Goal: Transaction & Acquisition: Obtain resource

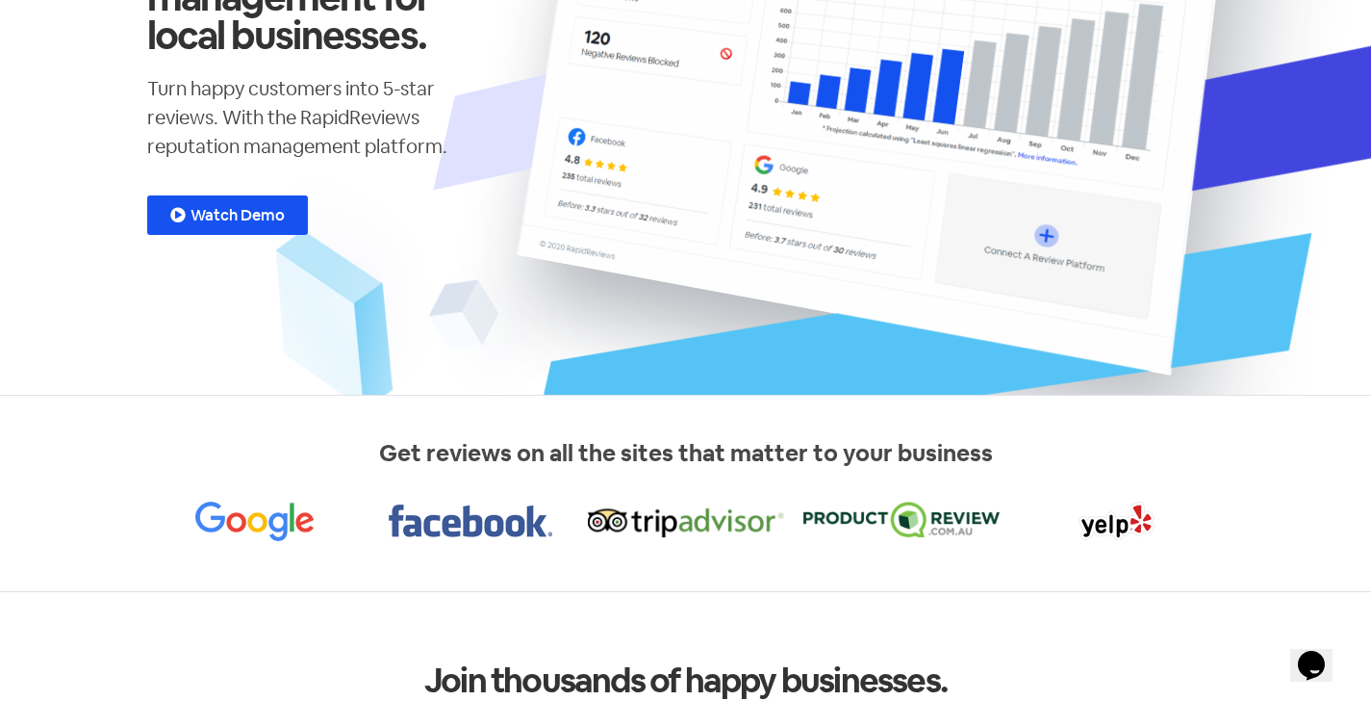
scroll to position [126, 0]
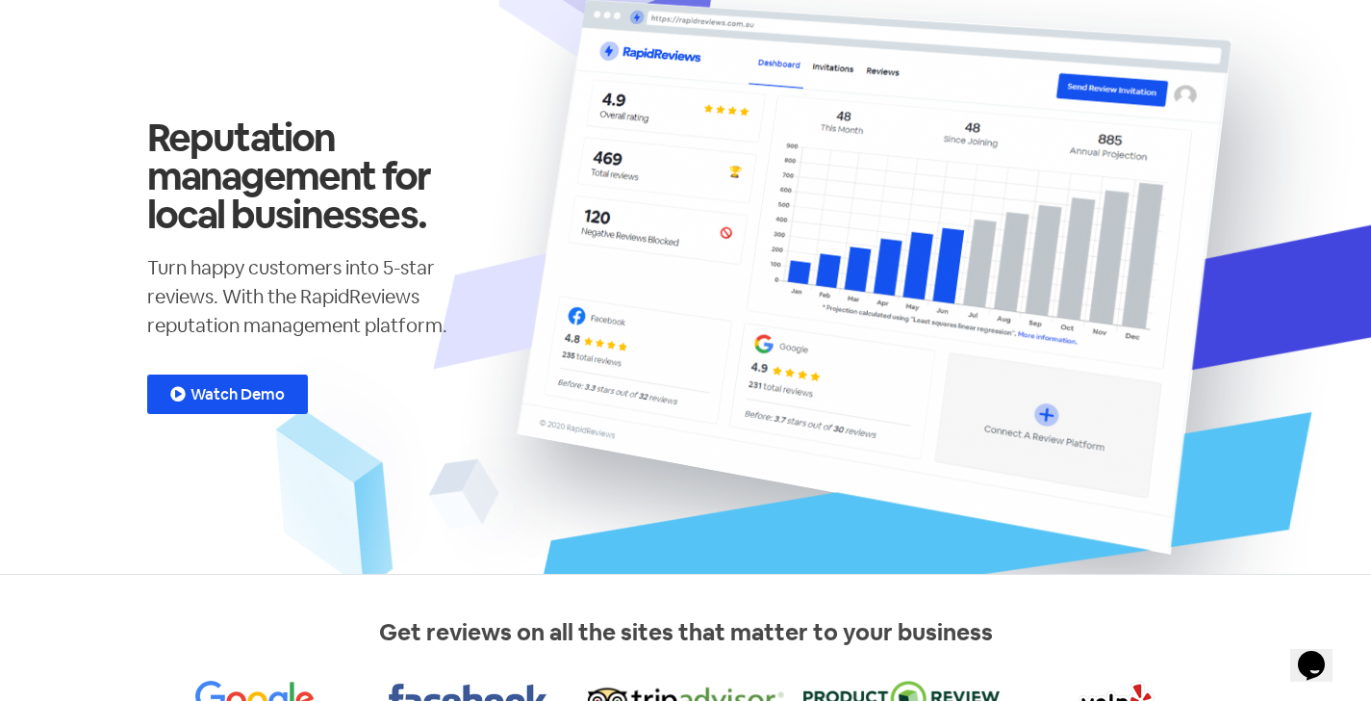
click at [199, 395] on span "Watch Demo" at bounding box center [238, 394] width 94 height 15
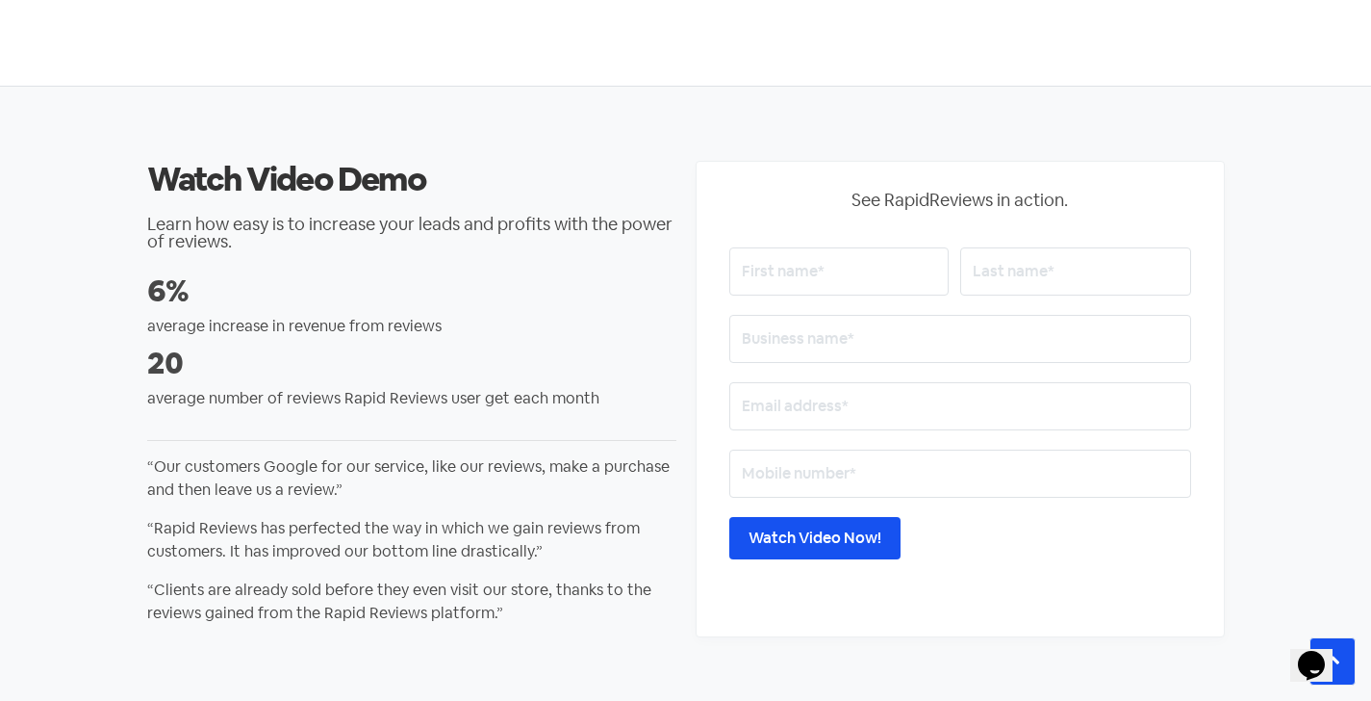
scroll to position [3131, 0]
type input "aya"
type input "najmaldeen"
type input "o"
type input "cotton tree dental"
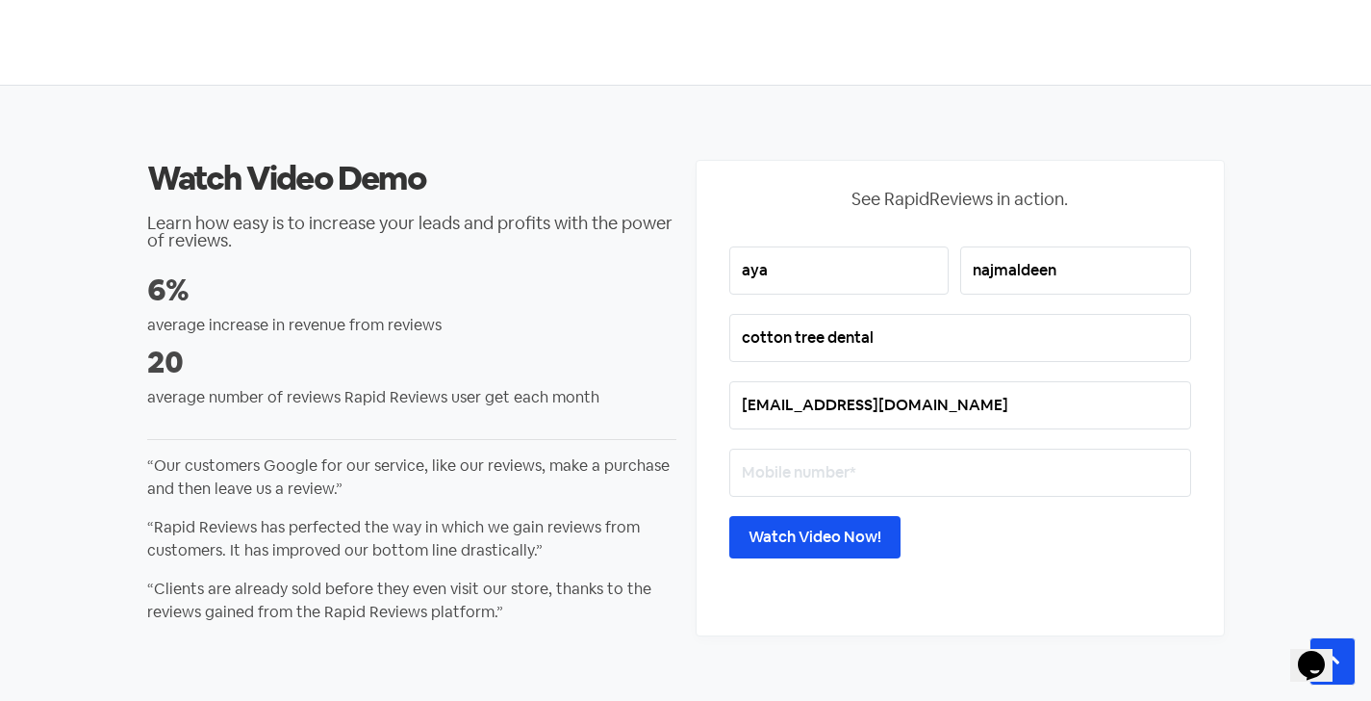
type input "info@cottontreedental.com.au"
type input "0401978329"
click at [846, 535] on input "Watch Video Now!" at bounding box center [814, 537] width 171 height 42
click at [776, 541] on input "Watch Video Now!" at bounding box center [814, 537] width 171 height 42
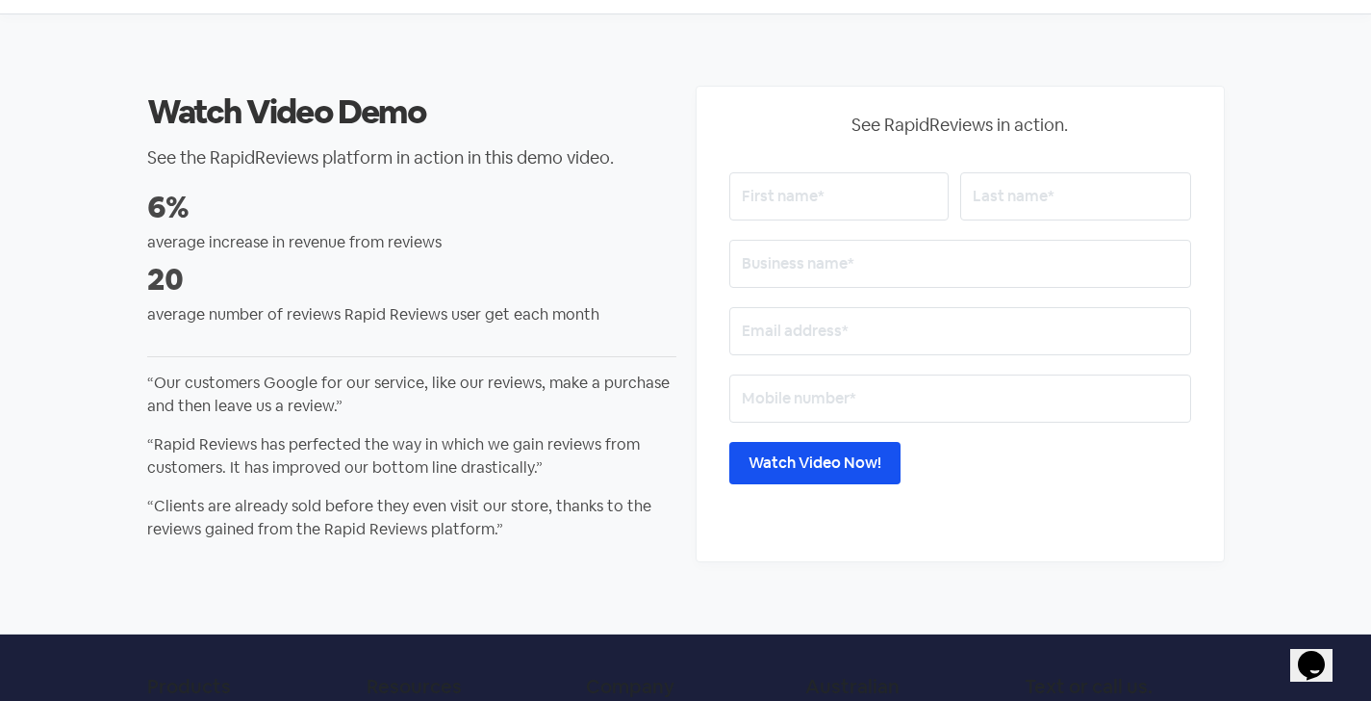
scroll to position [75, 0]
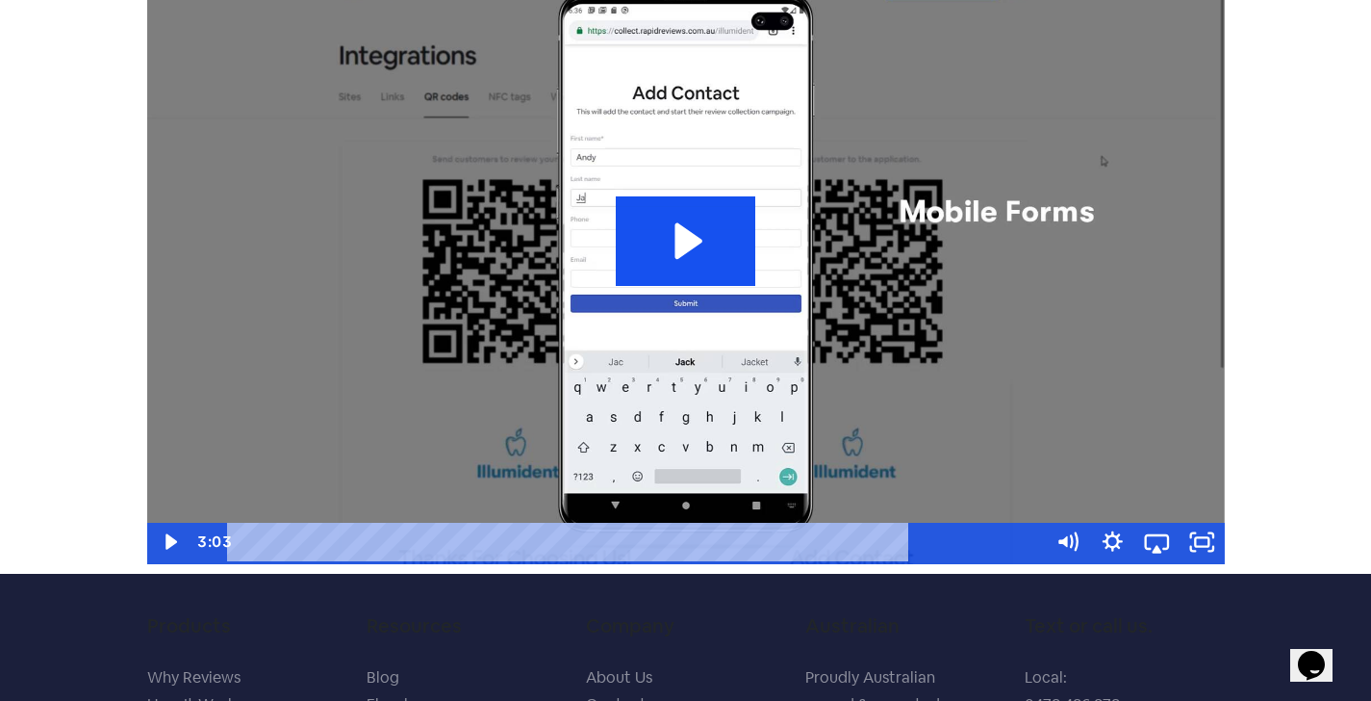
scroll to position [111, 0]
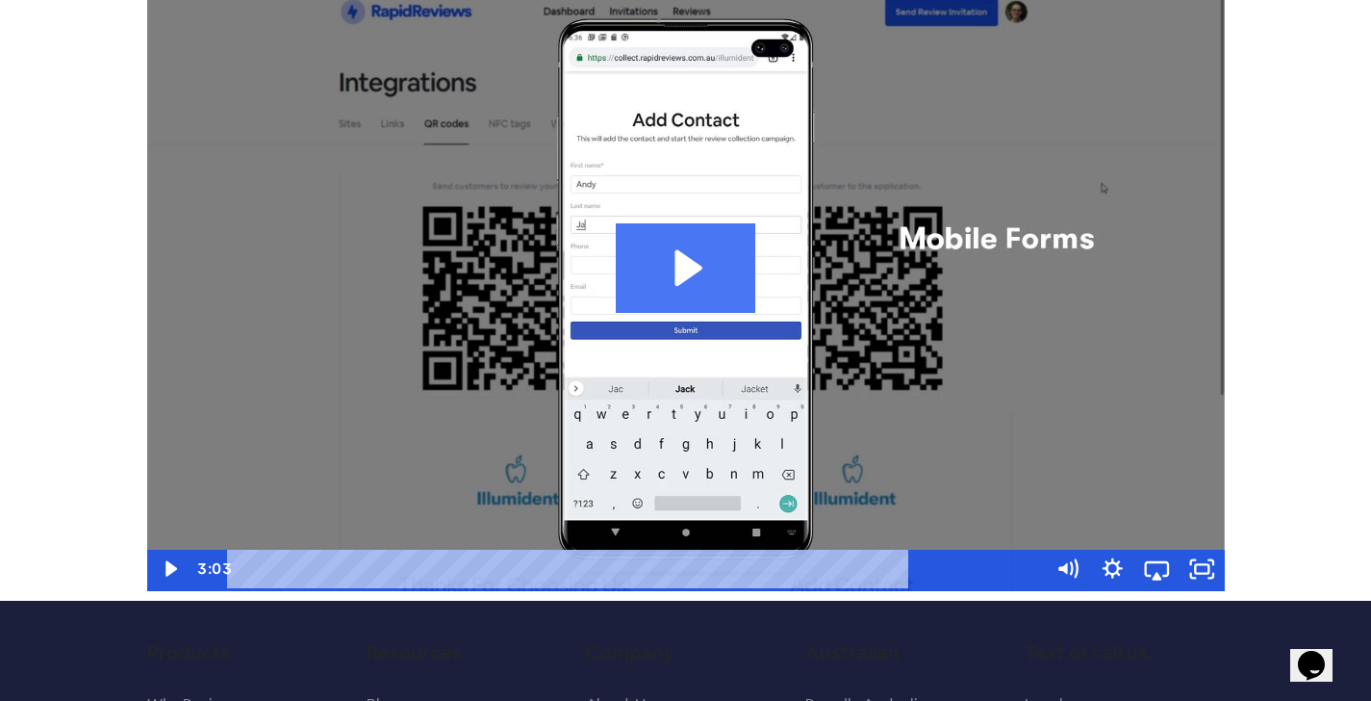
click at [667, 269] on icon "Play Video: demo-end-user_v2.1" at bounding box center [686, 267] width 140 height 89
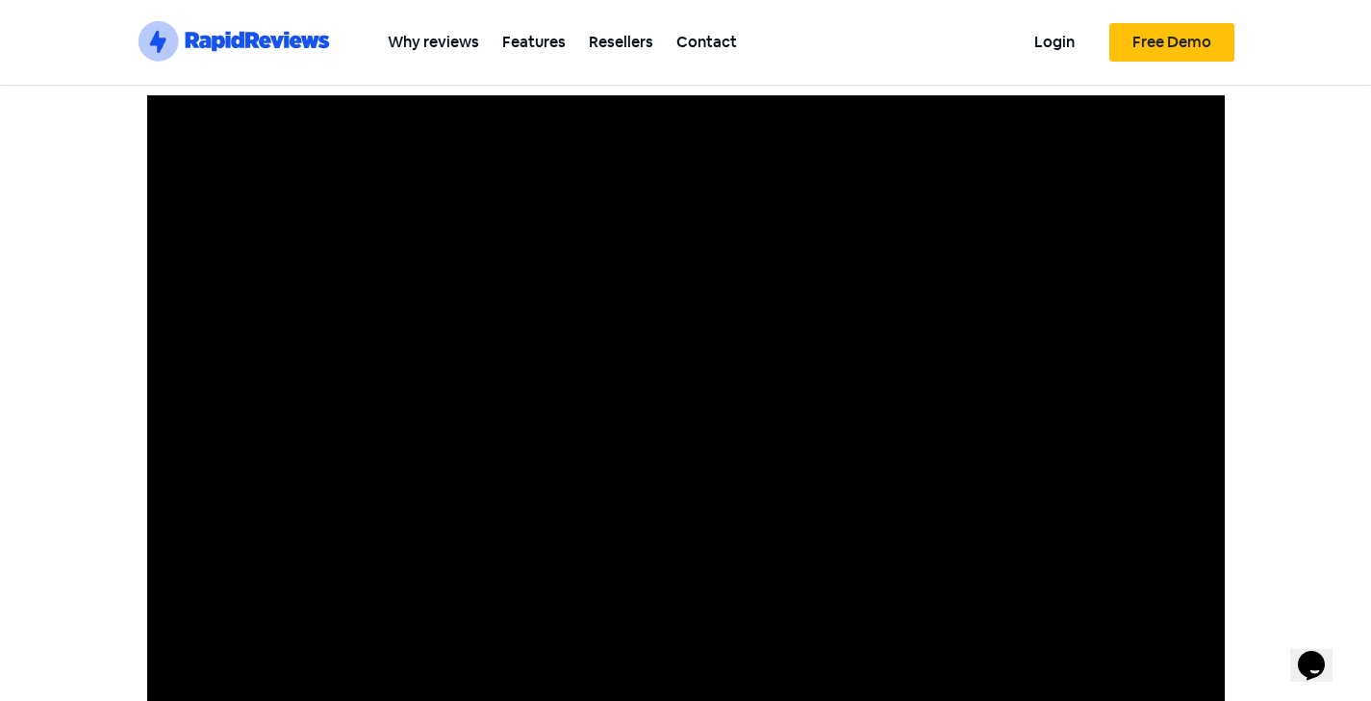
scroll to position [0, 0]
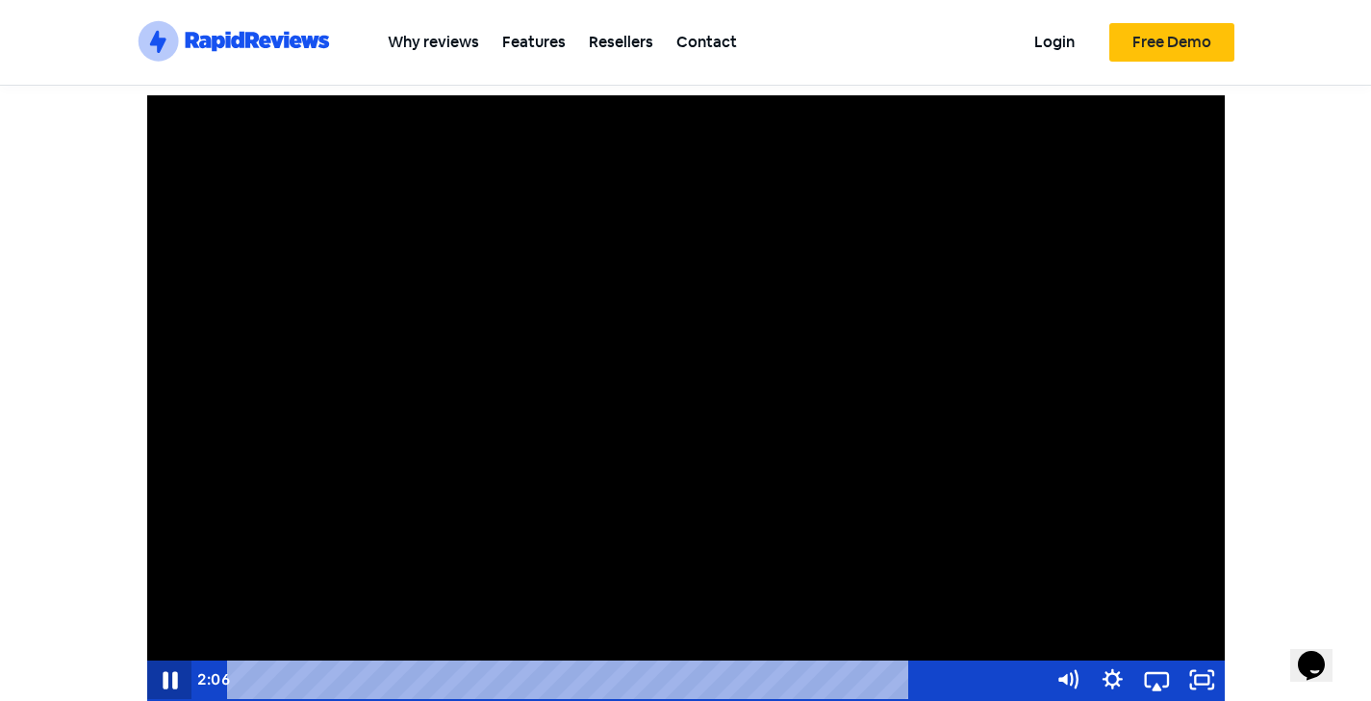
click at [163, 679] on icon "Pause" at bounding box center [169, 679] width 54 height 46
click at [163, 679] on icon "Play Video" at bounding box center [170, 679] width 45 height 38
click at [174, 677] on icon "Pause" at bounding box center [170, 680] width 13 height 14
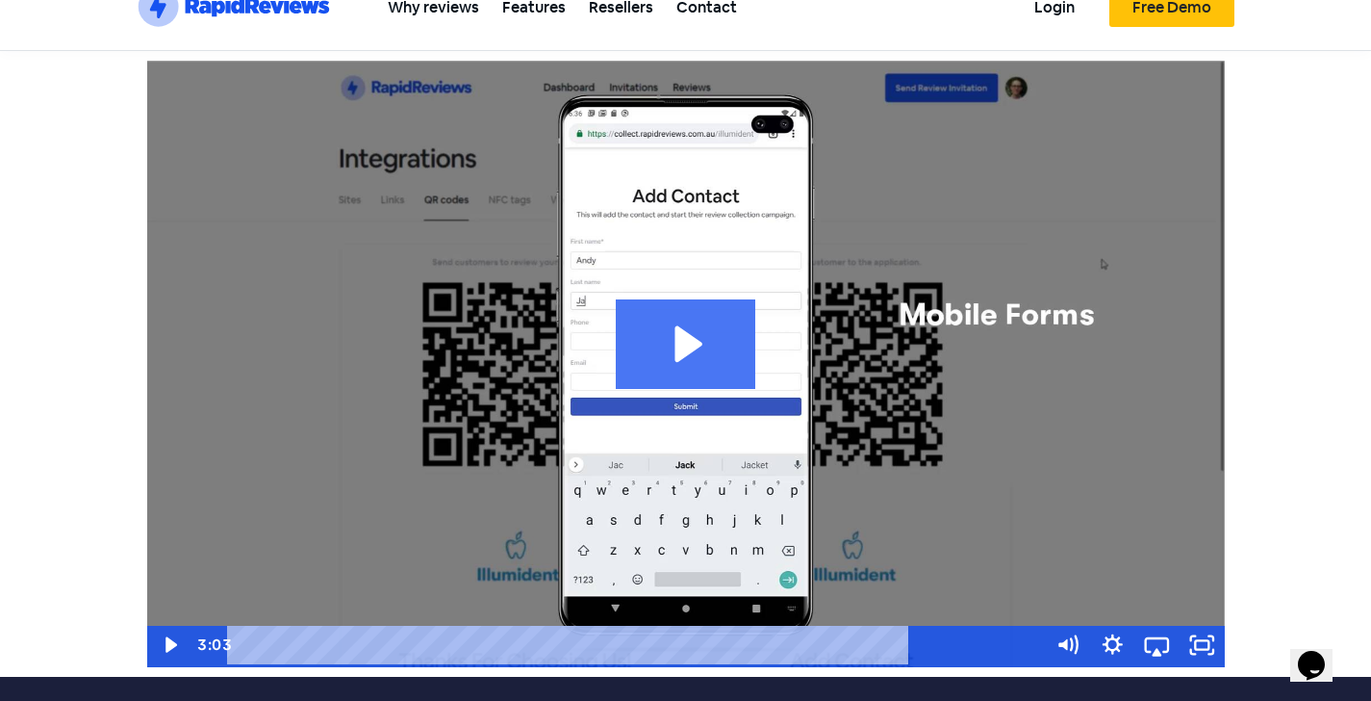
click at [680, 365] on icon "Play Video: demo-end-user_v2.1" at bounding box center [686, 343] width 140 height 89
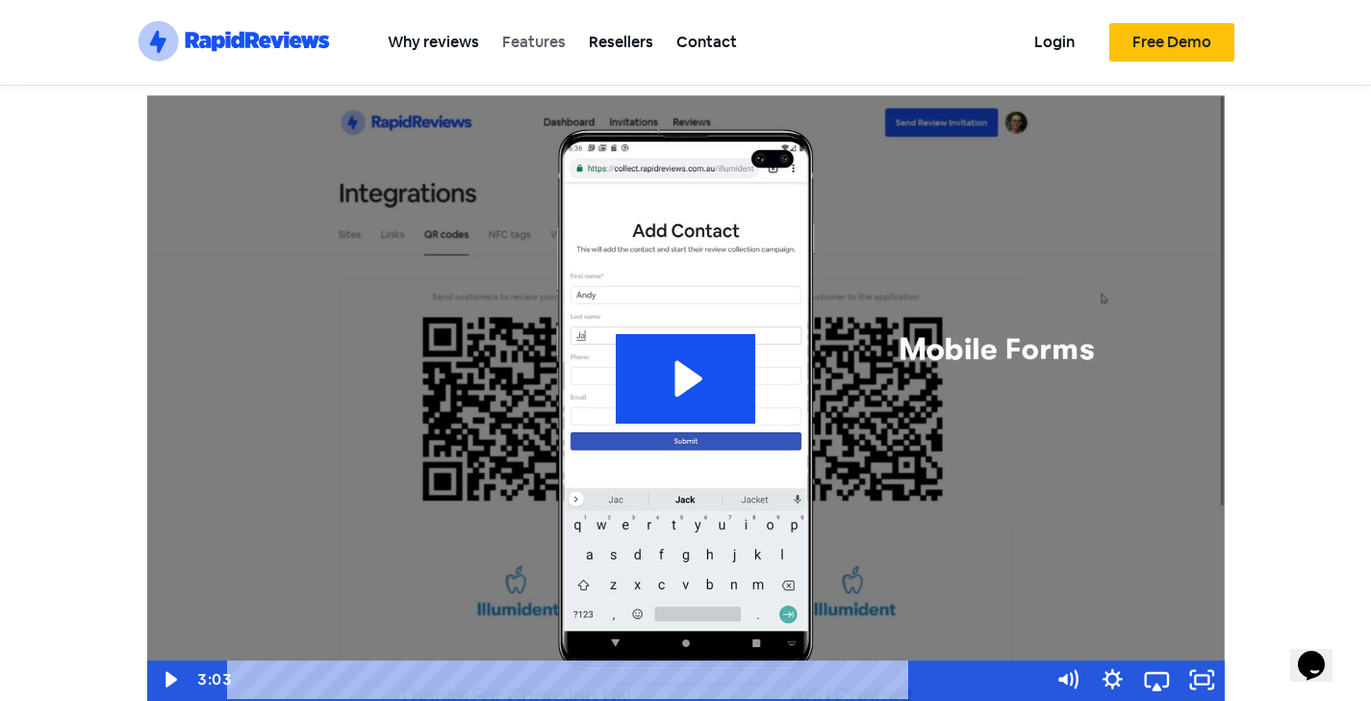
click at [530, 41] on link "Features" at bounding box center [534, 41] width 87 height 43
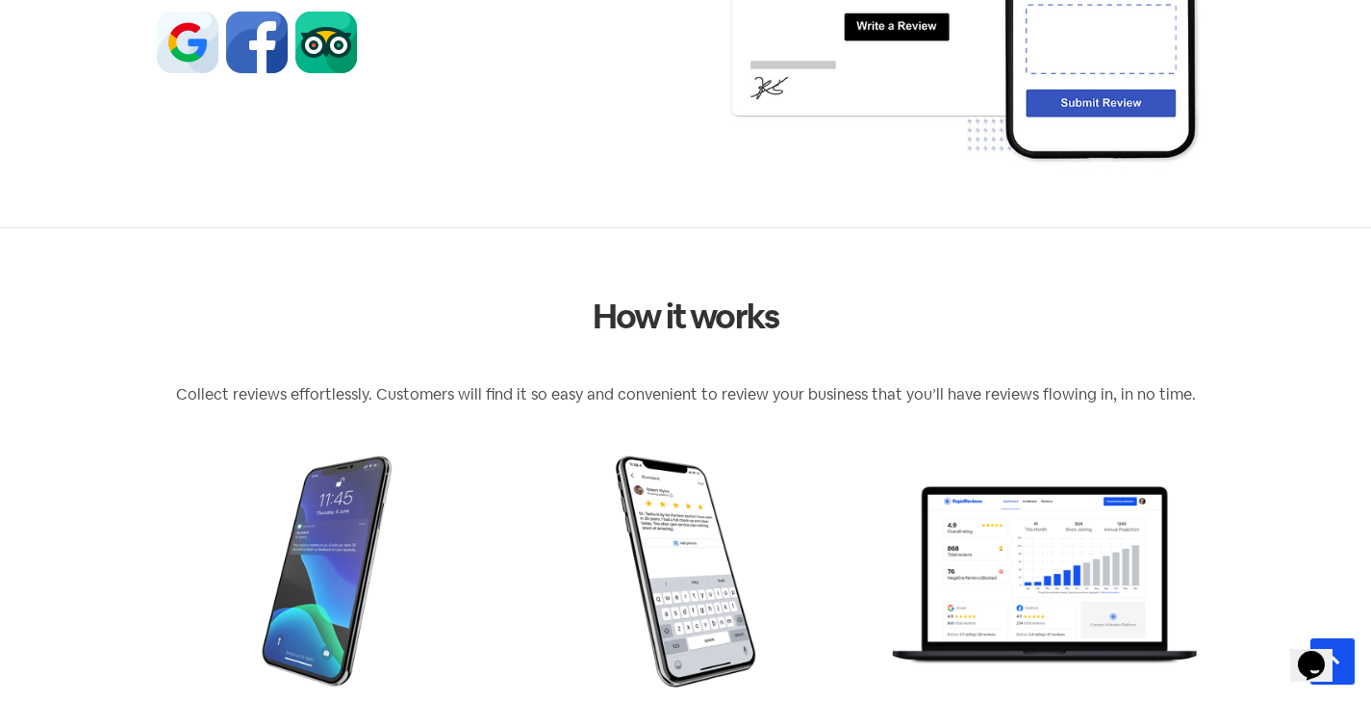
scroll to position [259, 0]
